Goal: Information Seeking & Learning: Learn about a topic

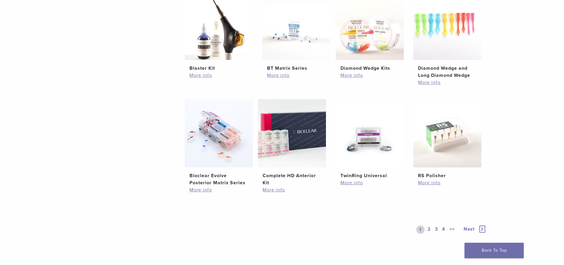
scroll to position [356, 0]
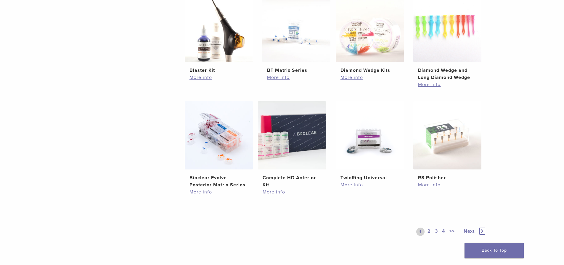
click at [430, 230] on link "2" at bounding box center [430, 231] width 6 height 8
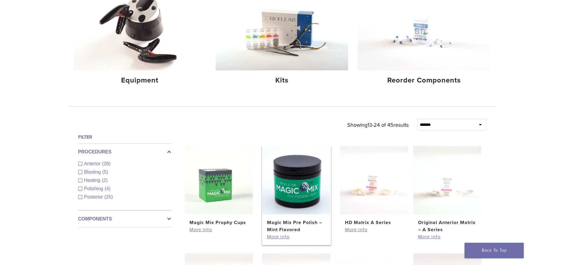
scroll to position [178, 0]
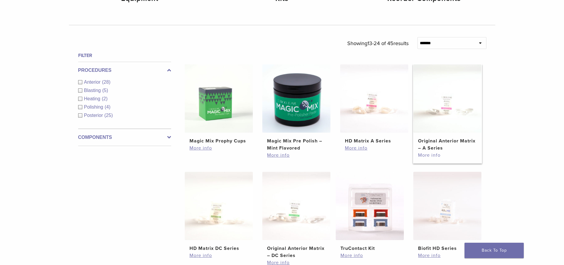
click at [425, 156] on link "More info" at bounding box center [447, 154] width 59 height 7
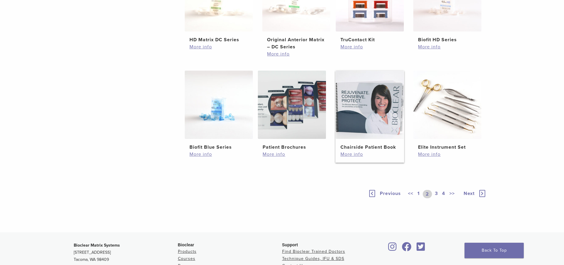
scroll to position [444, 0]
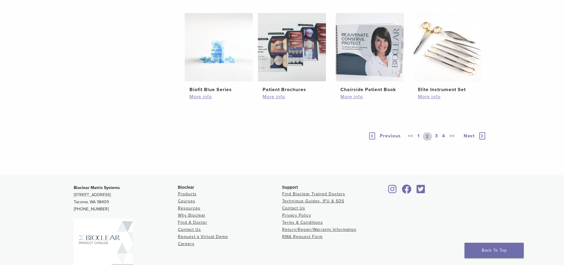
click at [437, 138] on link "3" at bounding box center [436, 136] width 5 height 8
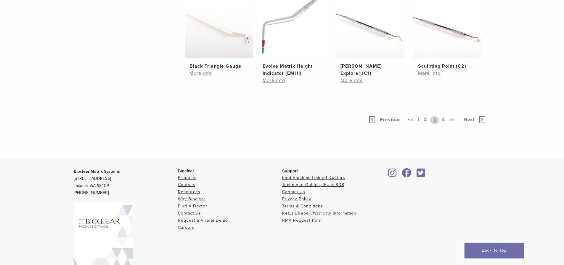
scroll to position [473, 0]
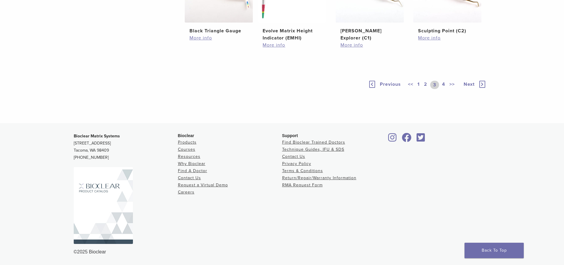
click at [418, 89] on link "1" at bounding box center [419, 85] width 5 height 8
